Goal: Information Seeking & Learning: Find specific fact

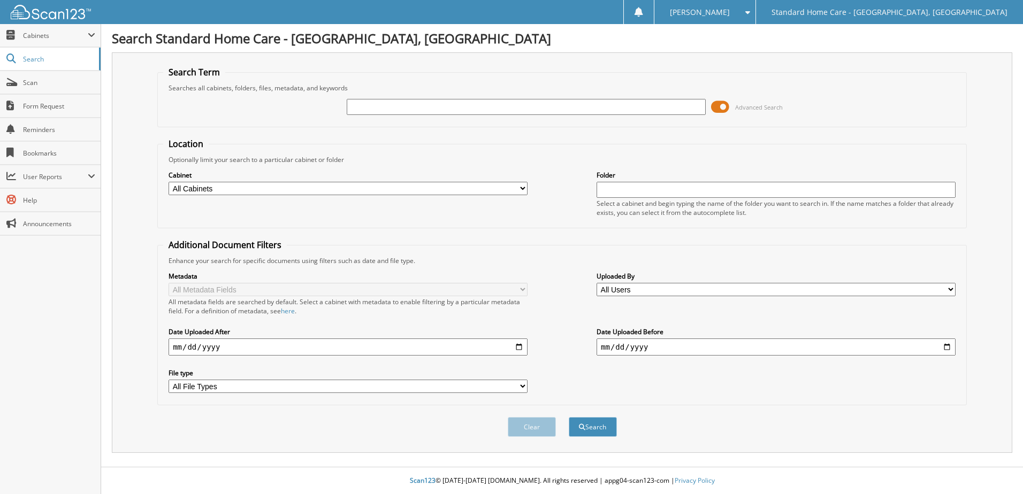
click at [408, 115] on div at bounding box center [526, 107] width 359 height 18
click at [405, 111] on input "text" at bounding box center [526, 107] width 359 height 16
paste input "[PERSON_NAME]"
type input "[PERSON_NAME]"
click at [597, 422] on button "Search" at bounding box center [592, 427] width 48 height 20
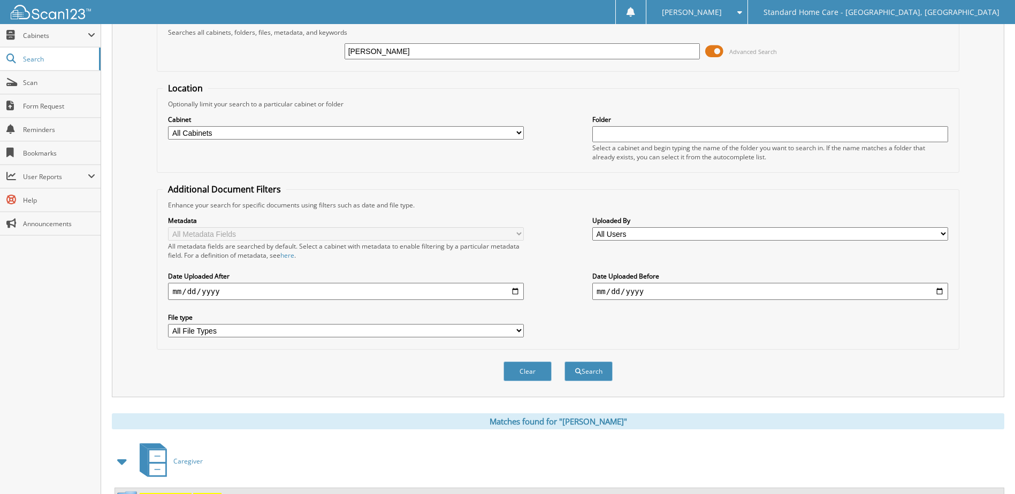
scroll to position [104, 0]
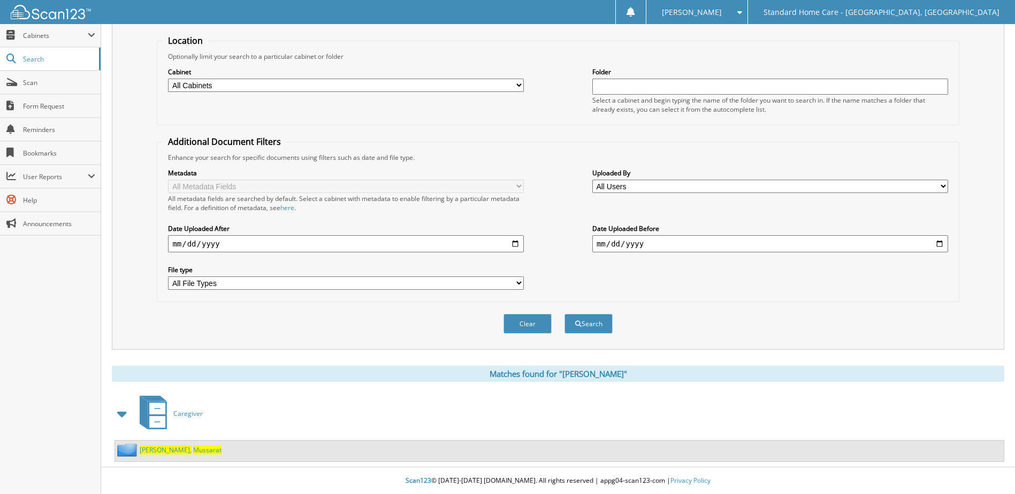
click at [150, 449] on span "[PERSON_NAME]," at bounding box center [166, 449] width 52 height 9
